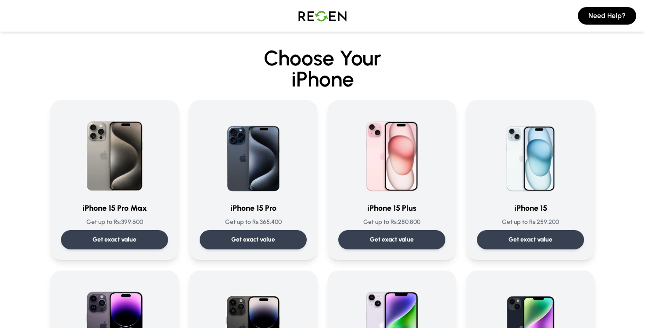
scroll to position [412, 0]
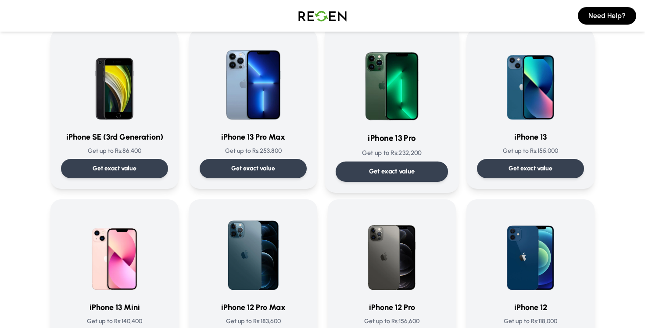
click at [394, 170] on p "Get exact value" at bounding box center [392, 171] width 46 height 9
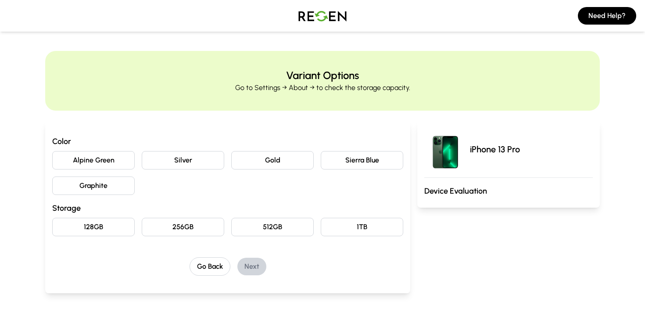
click at [280, 164] on button "Gold" at bounding box center [272, 160] width 83 height 18
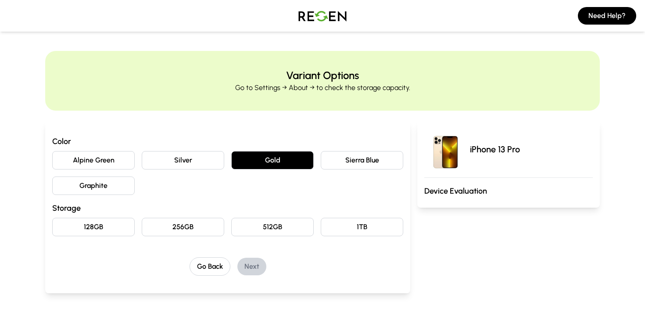
click at [271, 221] on button "512GB" at bounding box center [272, 227] width 83 height 18
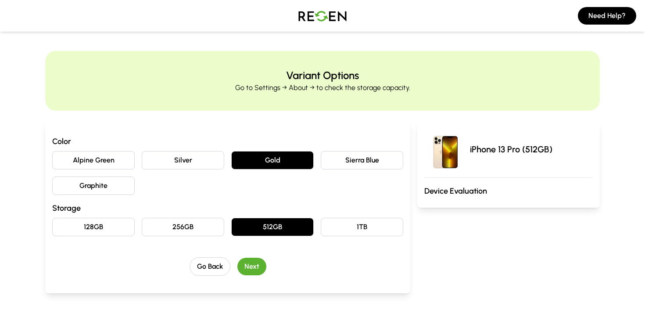
click at [256, 263] on button "Next" at bounding box center [252, 267] width 29 height 18
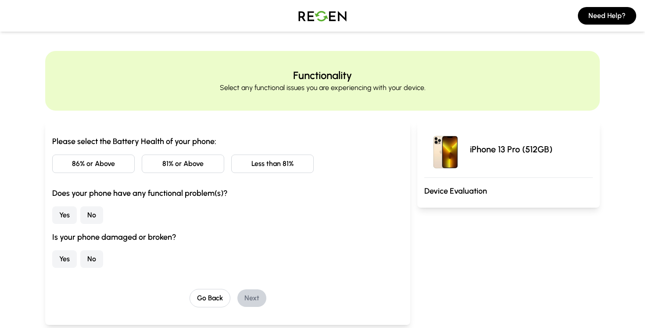
click at [115, 168] on button "86% or Above" at bounding box center [93, 164] width 83 height 18
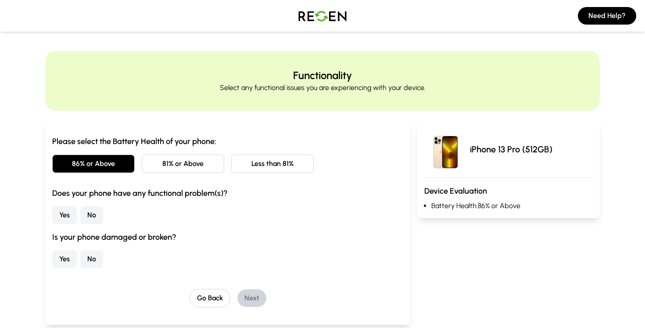
click at [90, 212] on button "No" at bounding box center [91, 215] width 23 height 18
click at [91, 257] on button "No" at bounding box center [91, 259] width 23 height 18
click at [251, 299] on button "Next" at bounding box center [252, 298] width 29 height 18
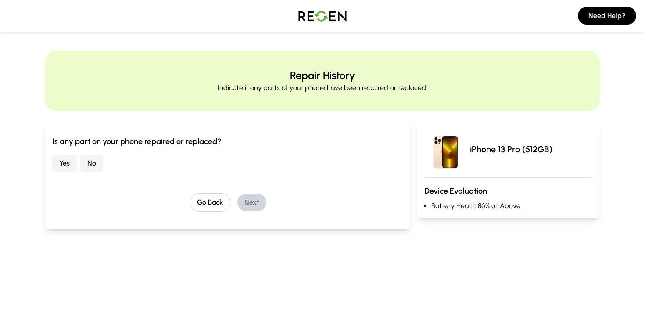
click at [91, 169] on button "No" at bounding box center [91, 164] width 23 height 18
click at [239, 196] on div "Go Back Next" at bounding box center [227, 202] width 351 height 18
click at [245, 199] on button "Next" at bounding box center [252, 203] width 29 height 18
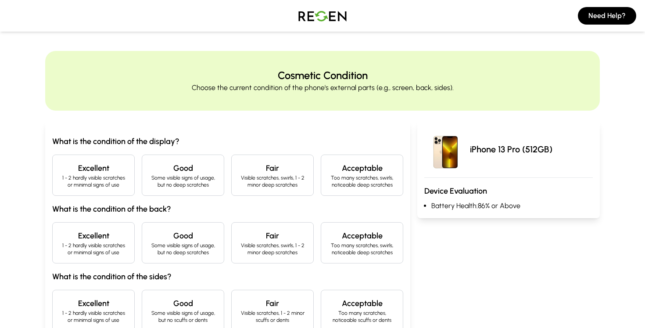
click at [132, 180] on div "Excellent 1 - 2 hardly visible scratches or minimal signs of use" at bounding box center [93, 175] width 83 height 41
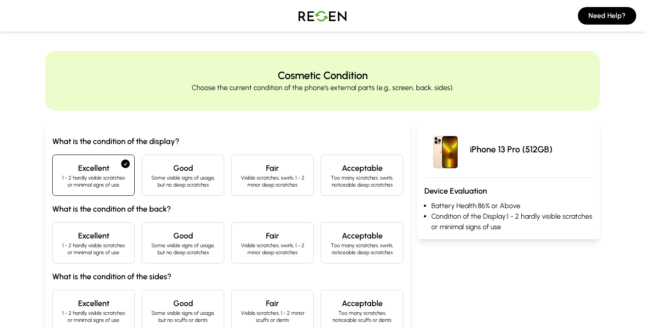
click at [125, 236] on h4 "Excellent" at bounding box center [94, 236] width 68 height 12
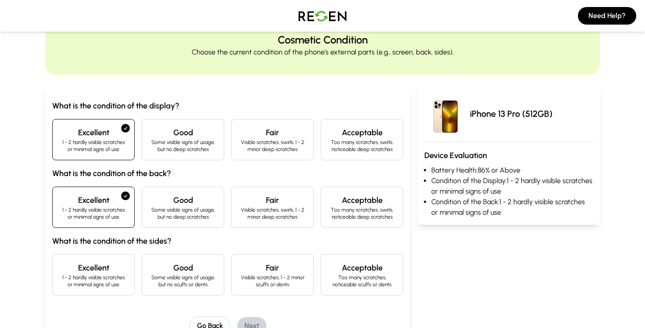
scroll to position [72, 0]
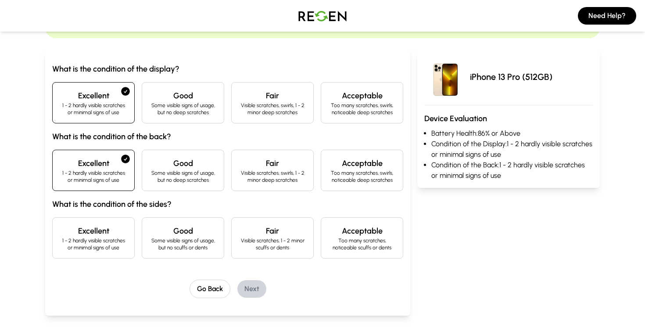
click at [114, 244] on p "1 - 2 hardly visible scratches or minimal signs of use" at bounding box center [94, 244] width 68 height 14
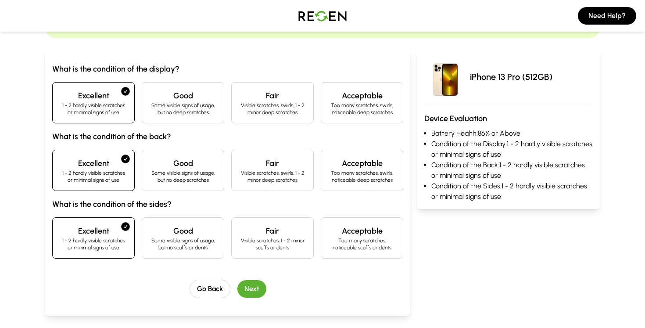
click at [254, 289] on button "Next" at bounding box center [252, 289] width 29 height 18
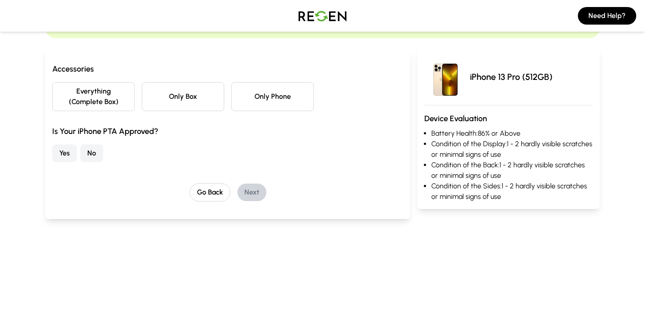
click at [265, 100] on button "Only Phone" at bounding box center [272, 96] width 83 height 29
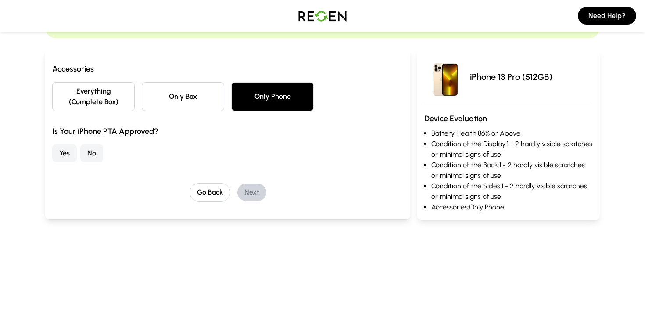
click at [73, 148] on button "Yes" at bounding box center [64, 153] width 25 height 18
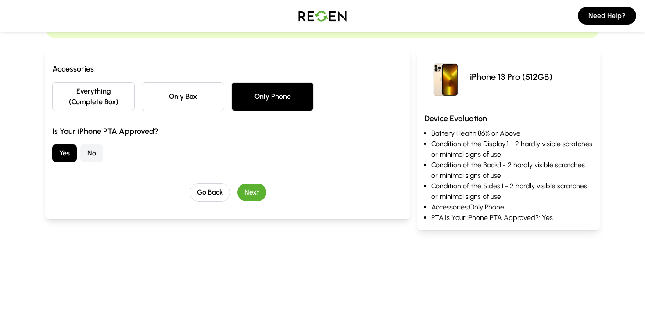
click at [252, 195] on button "Next" at bounding box center [252, 193] width 29 height 18
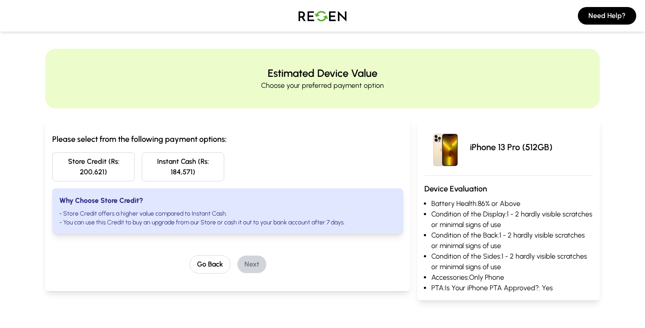
scroll to position [0, 0]
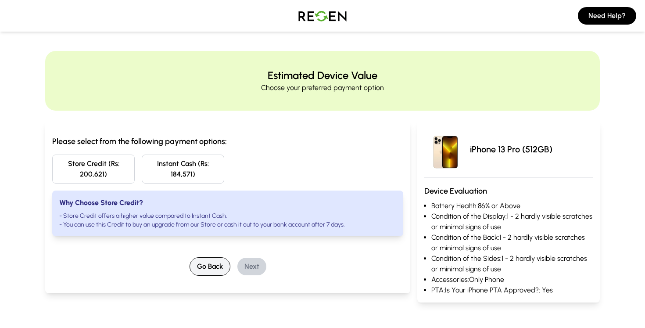
click at [197, 265] on button "Go Back" at bounding box center [210, 266] width 41 height 18
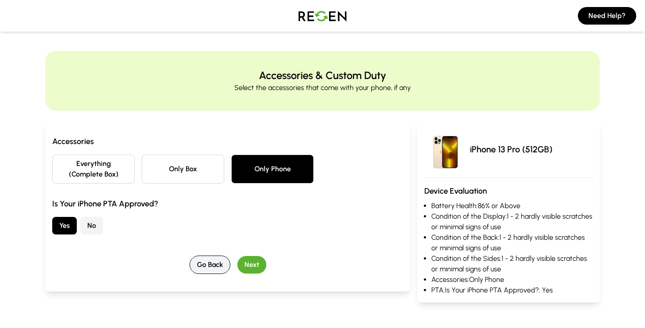
click at [197, 265] on button "Go Back" at bounding box center [210, 265] width 41 height 18
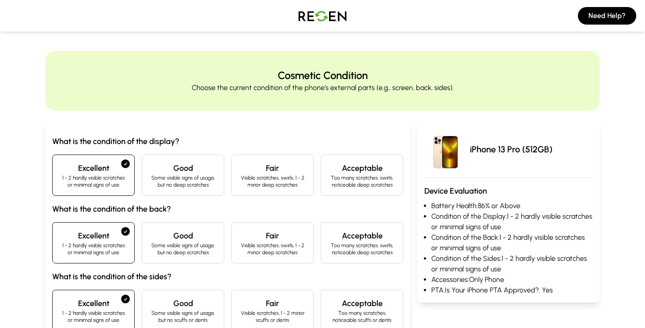
click at [197, 265] on div "What is the condition of the display? Excellent 1 - 2 hardly visible scratches …" at bounding box center [227, 233] width 351 height 196
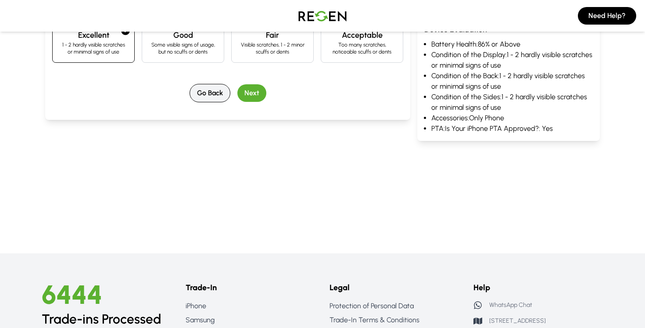
click at [211, 101] on button "Go Back" at bounding box center [210, 93] width 41 height 18
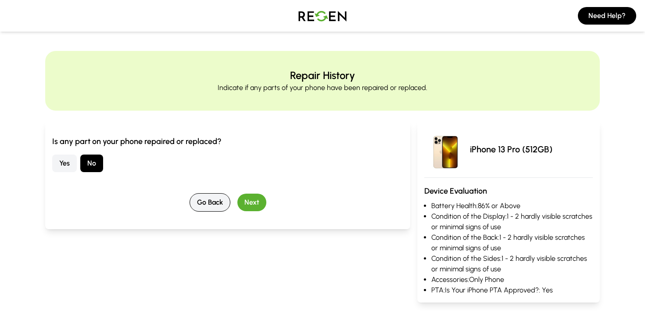
click at [218, 198] on button "Go Back" at bounding box center [210, 202] width 41 height 18
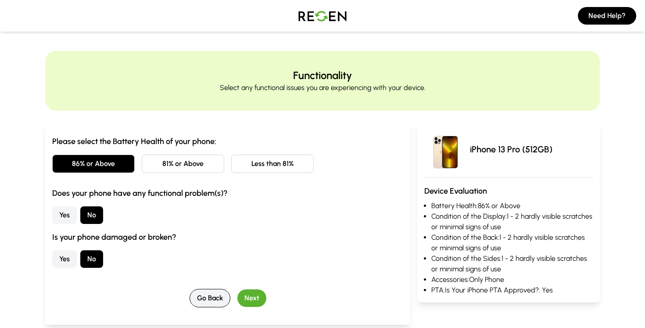
click at [211, 299] on button "Go Back" at bounding box center [210, 298] width 41 height 18
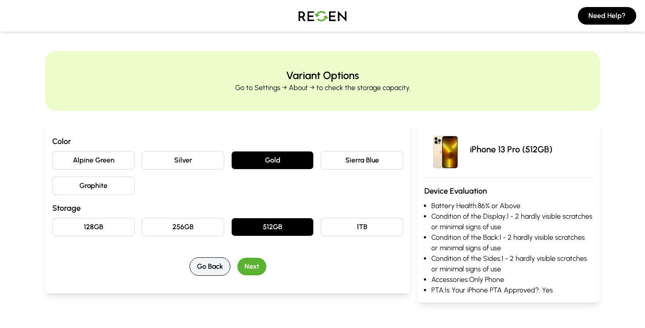
click at [207, 267] on button "Go Back" at bounding box center [210, 266] width 41 height 18
